Goal: Task Accomplishment & Management: Manage account settings

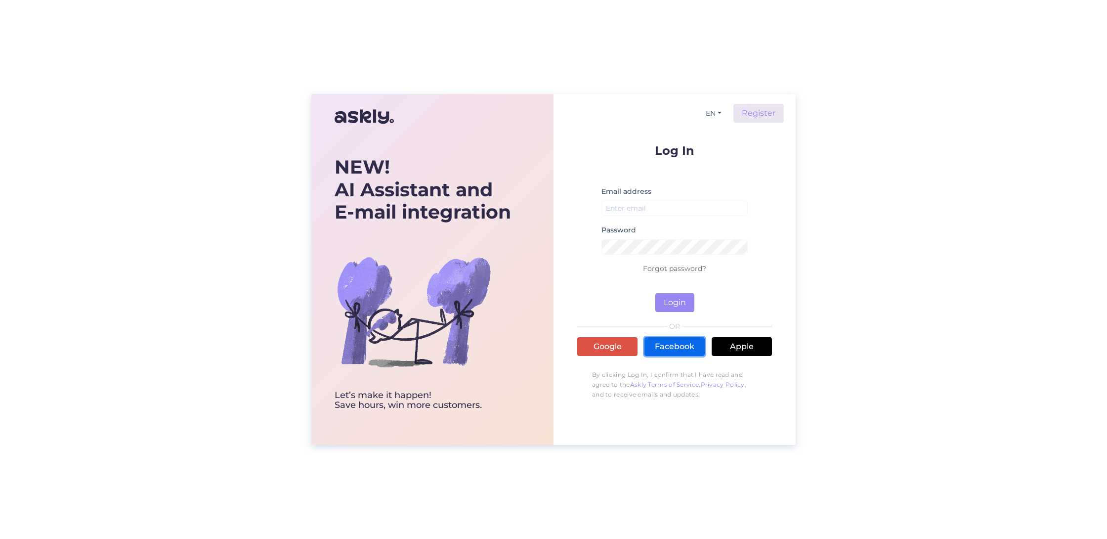
click at [690, 349] on link "Facebook" at bounding box center [675, 346] width 60 height 19
click at [621, 350] on link "Google" at bounding box center [607, 346] width 60 height 19
click at [622, 343] on link "Google" at bounding box center [607, 346] width 60 height 19
